Goal: Download file/media

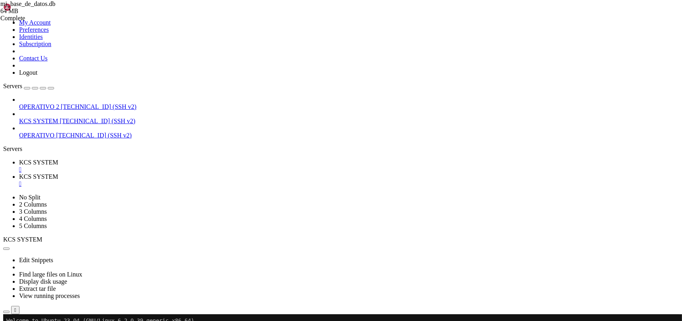
click at [206, 173] on link "KCS SYSTEM " at bounding box center [349, 180] width 660 height 14
click at [209, 181] on div "" at bounding box center [349, 184] width 660 height 7
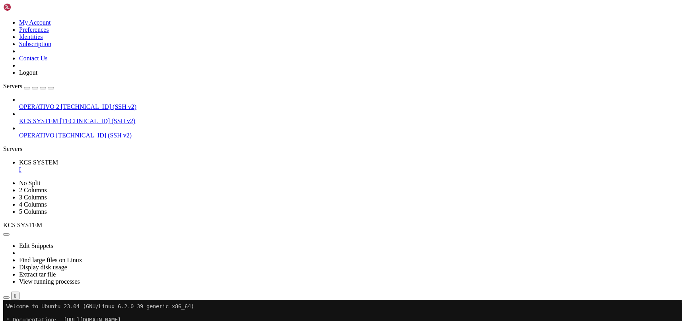
click at [213, 159] on ul "KCS SYSTEM " at bounding box center [341, 166] width 676 height 14
click at [153, 166] on div "" at bounding box center [349, 169] width 660 height 7
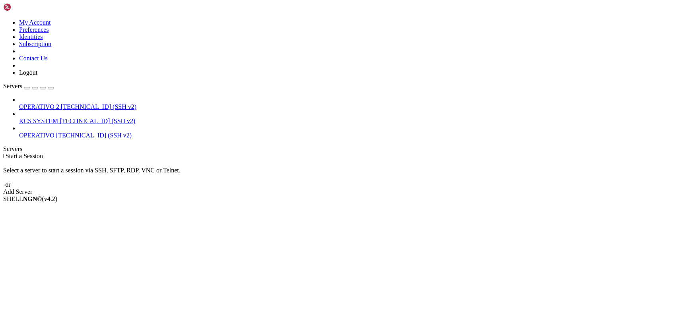
click at [58, 118] on span "KCS SYSTEM" at bounding box center [38, 121] width 39 height 7
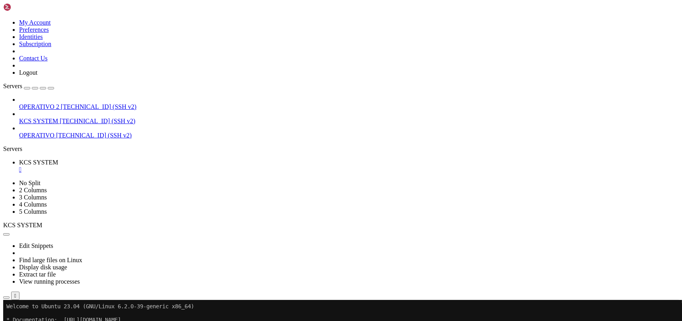
click at [6, 298] on icon "button" at bounding box center [6, 298] width 0 height 0
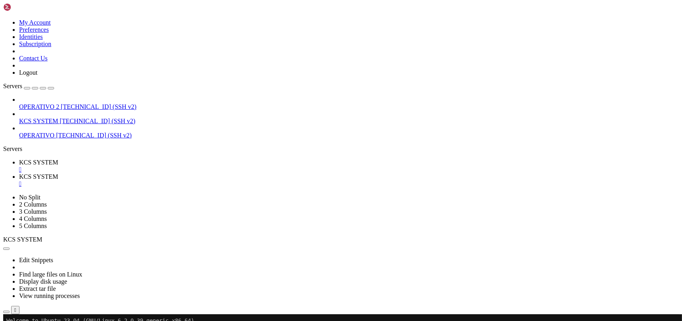
type input "/home/ubuntu/31-app-odoo2/templates"
click at [212, 181] on div "" at bounding box center [349, 184] width 660 height 7
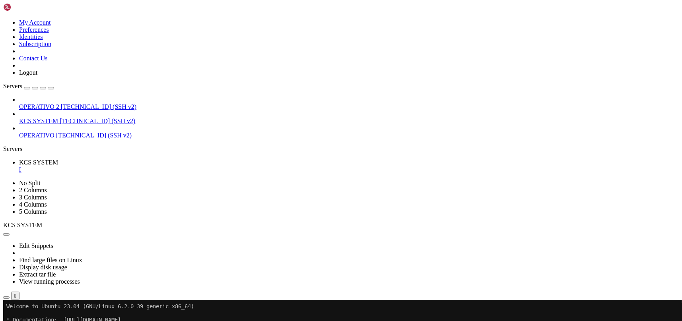
click at [6, 298] on icon "button" at bounding box center [6, 298] width 0 height 0
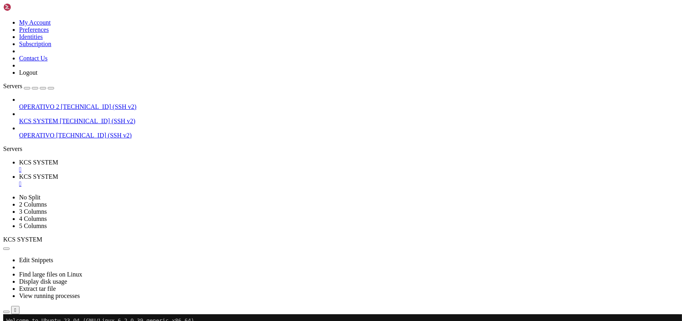
scroll to position [159, 0]
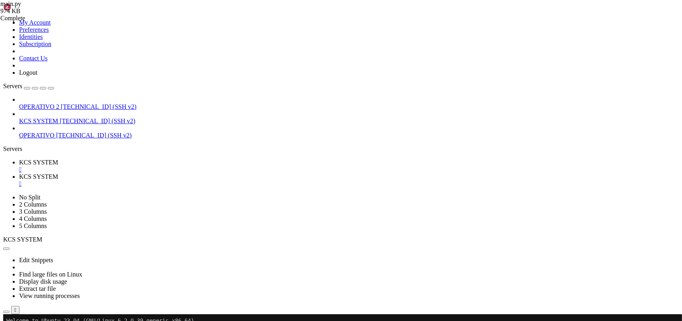
scroll to position [1103, 0]
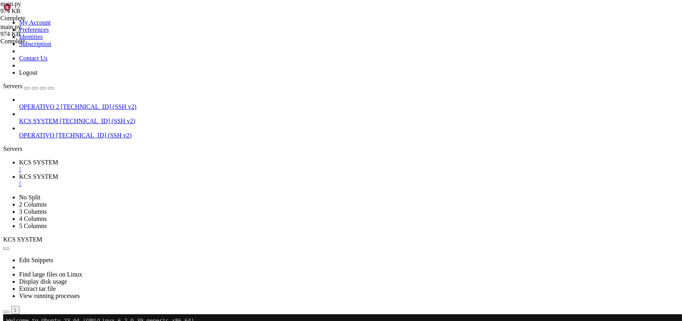
scroll to position [0, 0]
click at [58, 159] on span "KCS SYSTEM" at bounding box center [38, 162] width 39 height 7
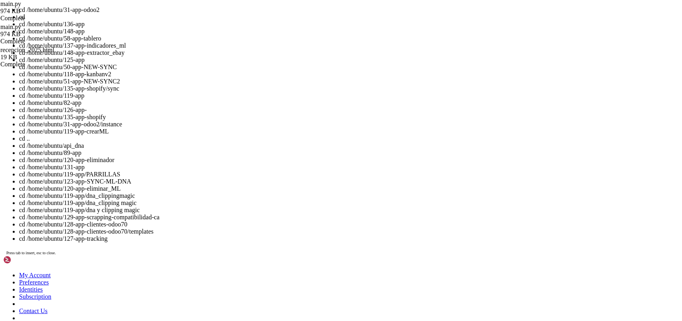
drag, startPoint x: 270, startPoint y: 161, endPoint x: 170, endPoint y: 127, distance: 105.2
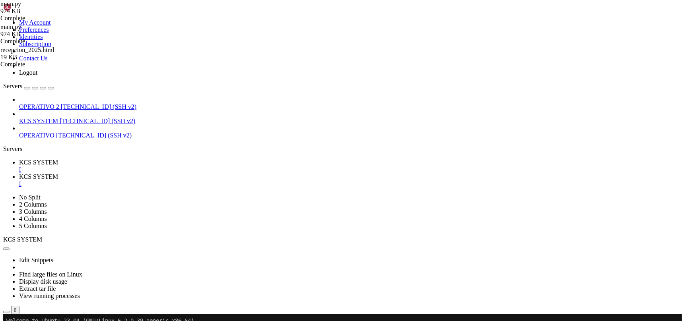
click at [58, 173] on span "KCS SYSTEM" at bounding box center [38, 176] width 39 height 7
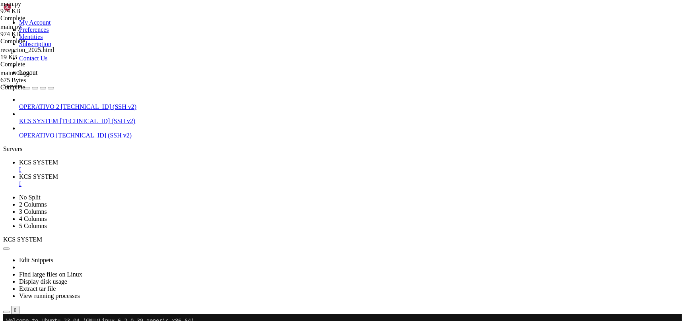
click at [58, 159] on span "KCS SYSTEM" at bounding box center [38, 162] width 39 height 7
click at [58, 173] on span "KCS SYSTEM" at bounding box center [38, 176] width 39 height 7
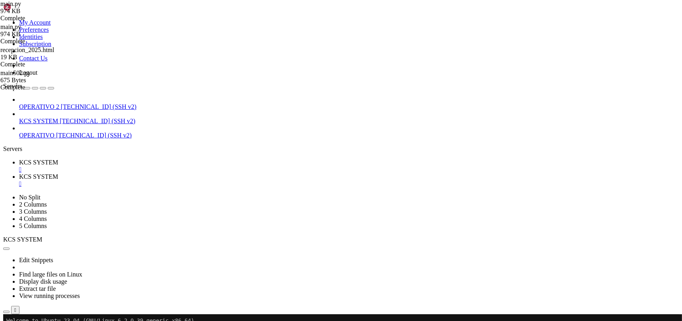
type input "/home/ubuntu/31-app-odoo2/instance"
click at [210, 181] on div "" at bounding box center [349, 184] width 660 height 7
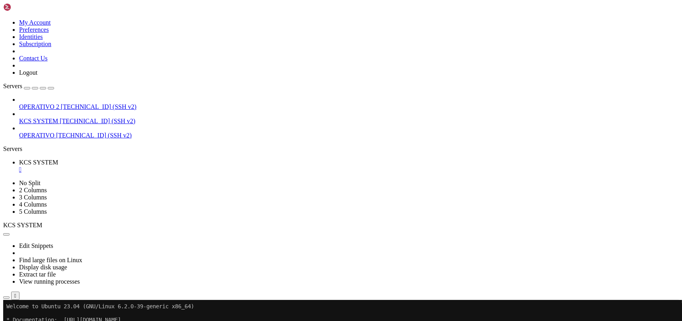
click at [6, 298] on icon "button" at bounding box center [6, 298] width 0 height 0
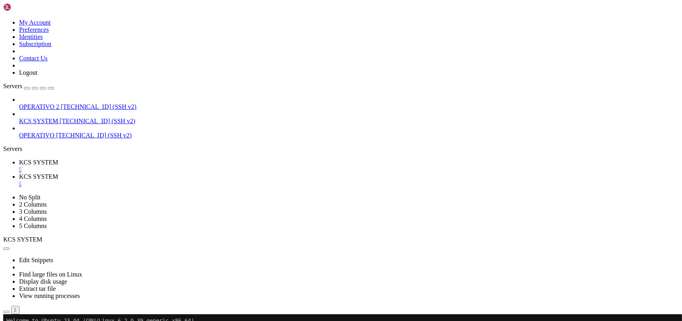
type input "/home/ubuntu/31-app-odoo2"
click at [58, 159] on span "KCS SYSTEM" at bounding box center [38, 162] width 39 height 7
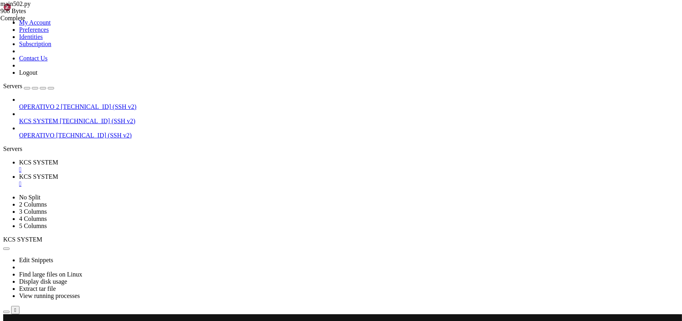
scroll to position [6, 0]
click at [209, 181] on div "" at bounding box center [349, 184] width 660 height 7
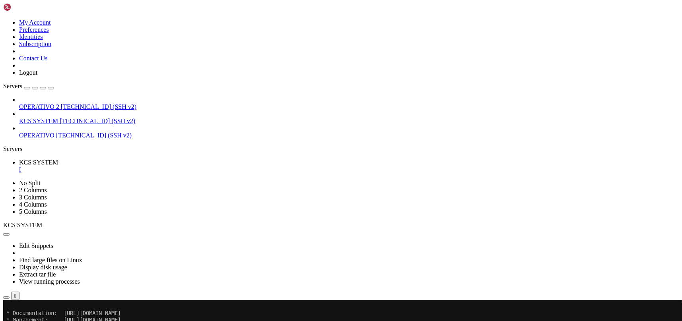
click at [153, 166] on div "" at bounding box center [349, 169] width 660 height 7
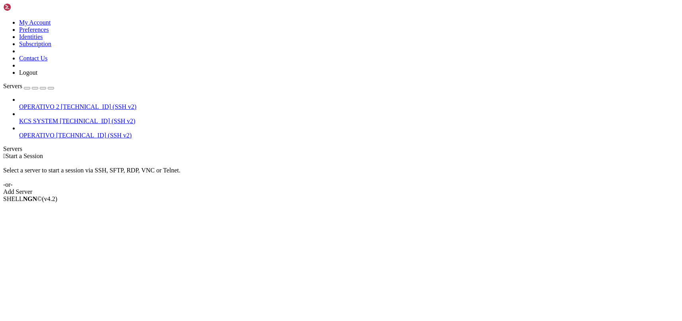
click at [63, 118] on span "[TECHNICAL_ID] (SSH v2)" at bounding box center [98, 121] width 76 height 7
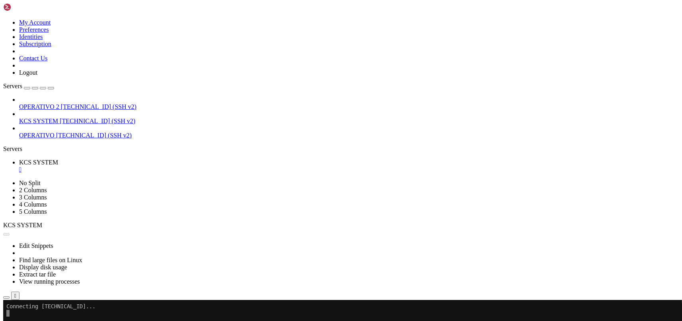
scroll to position [0, 0]
click at [149, 159] on link "KCS SYSTEM " at bounding box center [349, 166] width 660 height 14
click at [152, 166] on div "" at bounding box center [349, 169] width 660 height 7
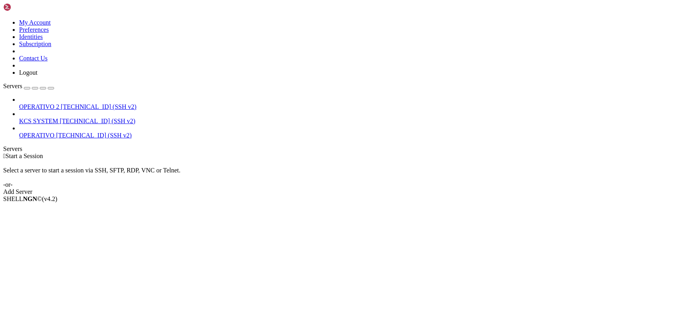
click at [60, 118] on span "[TECHNICAL_ID] (SSH v2)" at bounding box center [98, 121] width 76 height 7
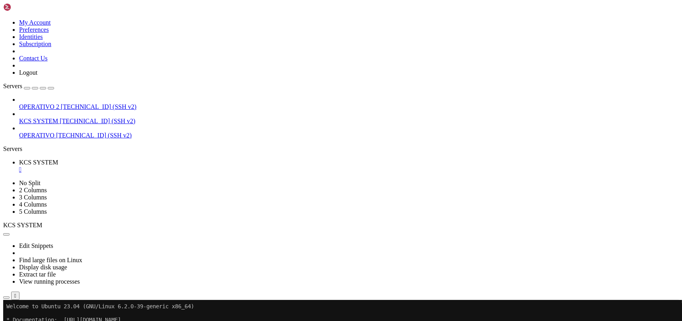
click at [6, 298] on icon "button" at bounding box center [6, 298] width 0 height 0
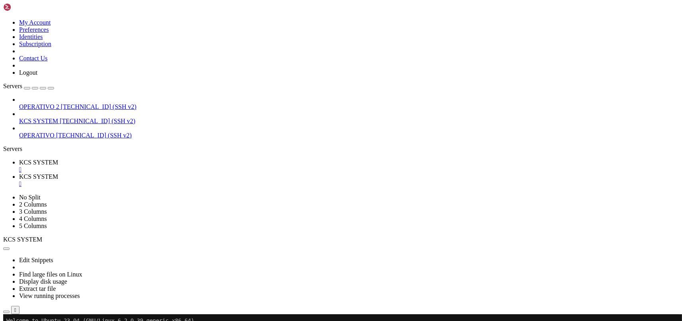
click at [58, 159] on span "KCS SYSTEM" at bounding box center [38, 162] width 39 height 7
click at [58, 173] on span "KCS SYSTEM" at bounding box center [38, 176] width 39 height 7
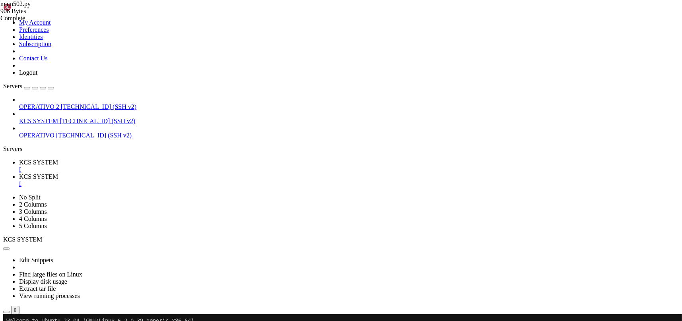
click at [58, 159] on span "KCS SYSTEM" at bounding box center [38, 162] width 39 height 7
drag, startPoint x: 186, startPoint y: 8, endPoint x: 215, endPoint y: 9, distance: 29.4
click at [58, 173] on span "KCS SYSTEM" at bounding box center [38, 176] width 39 height 7
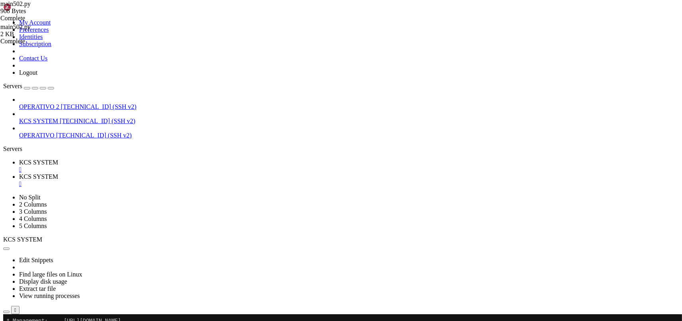
scroll to position [0, 0]
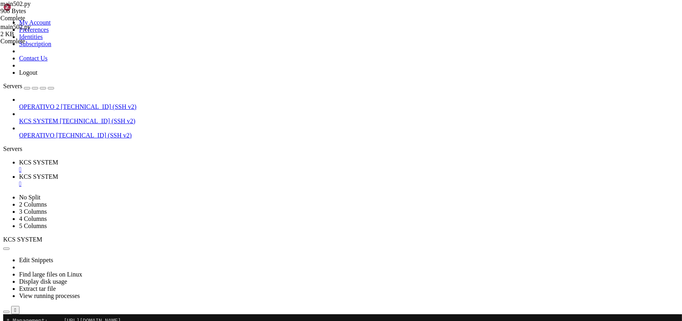
type input "/home/ubuntu/31-app-odoo2/instance"
click at [212, 181] on div "" at bounding box center [349, 184] width 660 height 7
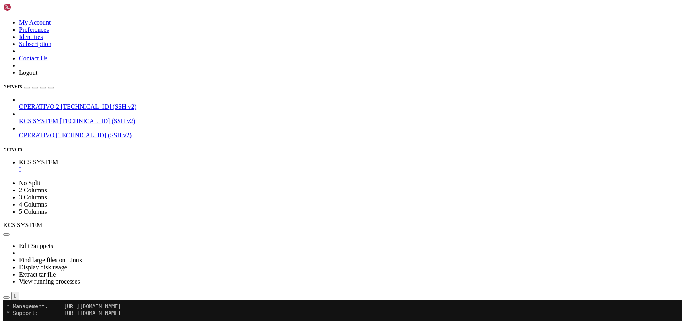
click at [150, 166] on div "" at bounding box center [349, 169] width 660 height 7
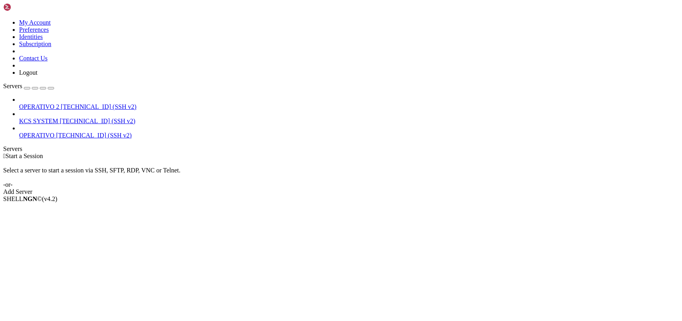
click at [58, 118] on span "KCS SYSTEM" at bounding box center [38, 121] width 39 height 7
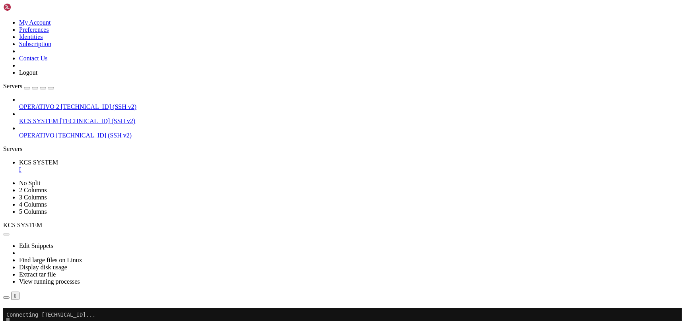
click at [35, 316] on button "Reconnect" at bounding box center [19, 320] width 32 height 8
click at [152, 166] on div "" at bounding box center [349, 169] width 660 height 7
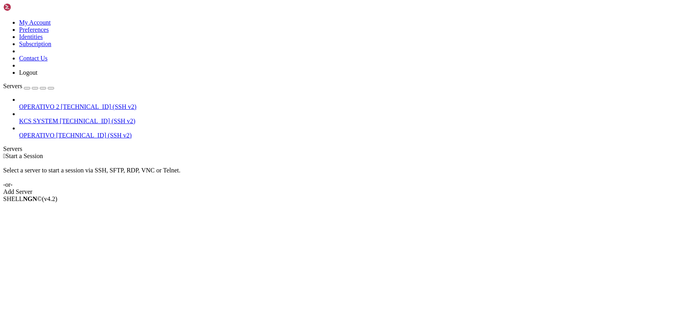
click at [60, 118] on span "[TECHNICAL_ID] (SSH v2)" at bounding box center [98, 121] width 76 height 7
drag, startPoint x: 36, startPoint y: 74, endPoint x: 47, endPoint y: 72, distance: 11.3
click at [60, 118] on span "[TECHNICAL_ID] (SSH v2)" at bounding box center [98, 121] width 76 height 7
click at [3, 19] on icon at bounding box center [3, 19] width 0 height 0
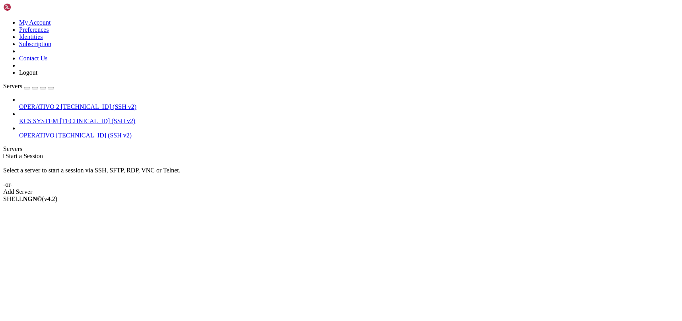
click at [3, 19] on icon at bounding box center [3, 19] width 0 height 0
click at [56, 118] on span "KCS SYSTEM" at bounding box center [38, 121] width 39 height 7
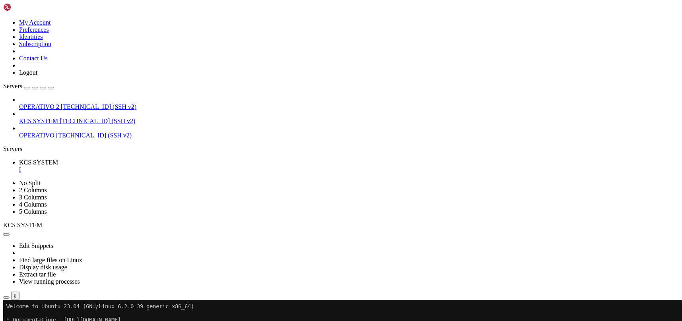
click at [6, 298] on icon "button" at bounding box center [6, 298] width 0 height 0
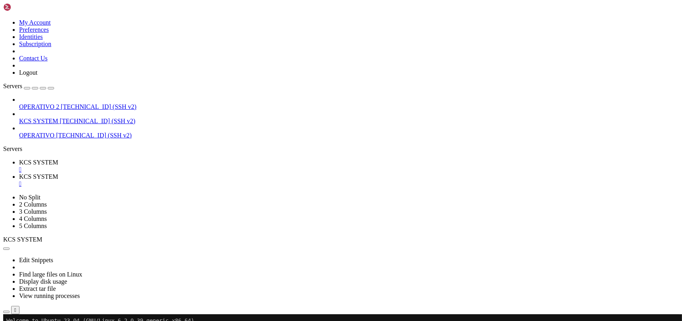
scroll to position [0, 0]
click at [131, 159] on link "KCS SYSTEM " at bounding box center [349, 166] width 660 height 14
click at [58, 173] on span "KCS SYSTEM" at bounding box center [38, 176] width 39 height 7
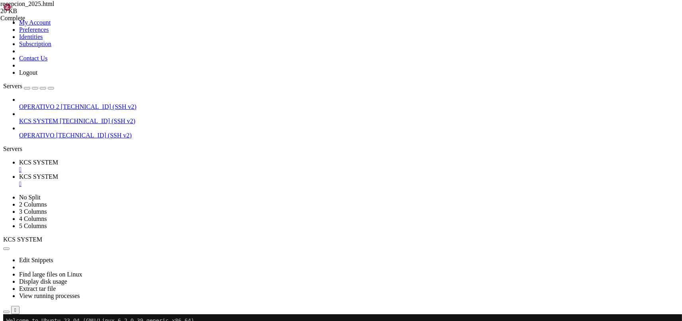
type input "/home/ubuntu/31-app-odoo2"
click at [58, 159] on span "KCS SYSTEM" at bounding box center [38, 162] width 39 height 7
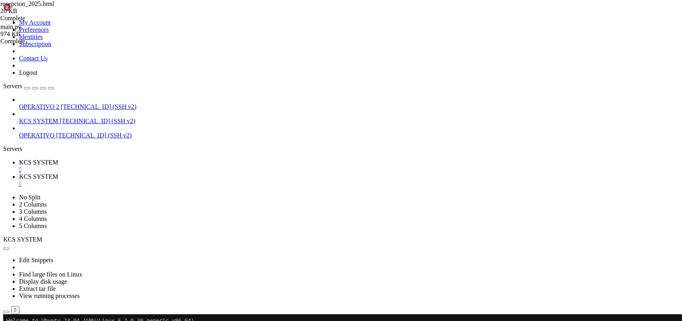
click at [210, 181] on div "" at bounding box center [349, 184] width 660 height 7
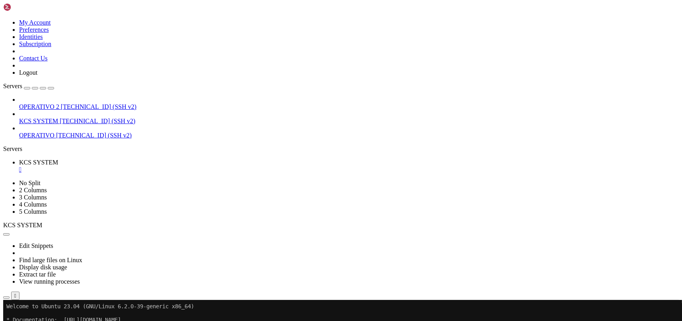
click at [151, 166] on div "" at bounding box center [349, 169] width 660 height 7
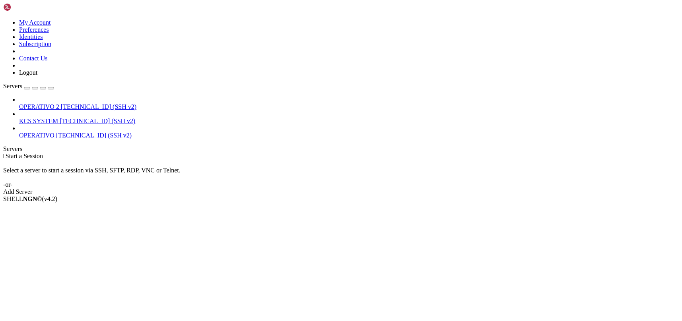
click at [58, 118] on span "KCS SYSTEM" at bounding box center [38, 121] width 39 height 7
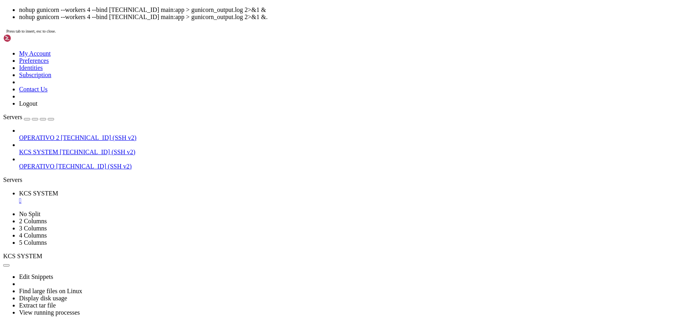
scroll to position [6, 0]
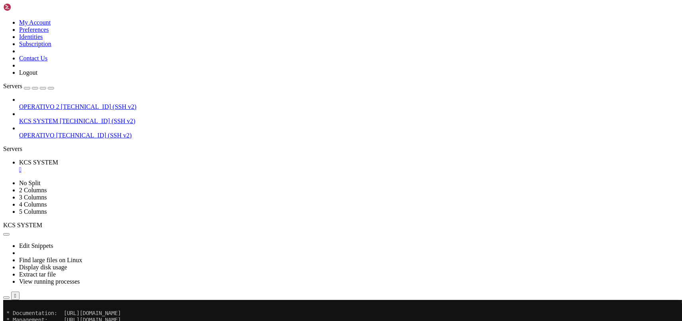
click at [153, 166] on div "" at bounding box center [349, 169] width 660 height 7
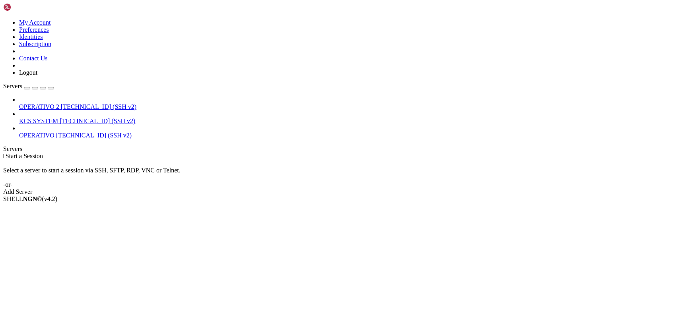
click at [58, 118] on span "KCS SYSTEM" at bounding box center [38, 121] width 39 height 7
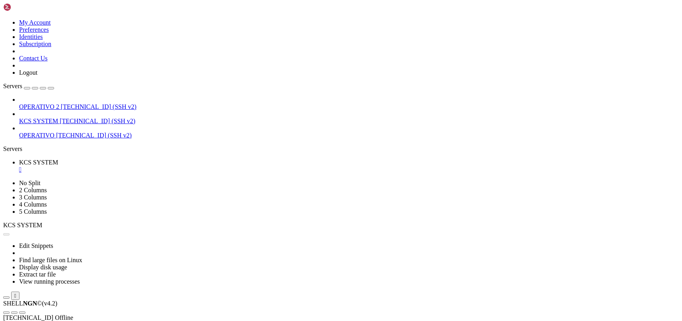
scroll to position [0, 0]
